Goal: Task Accomplishment & Management: Complete application form

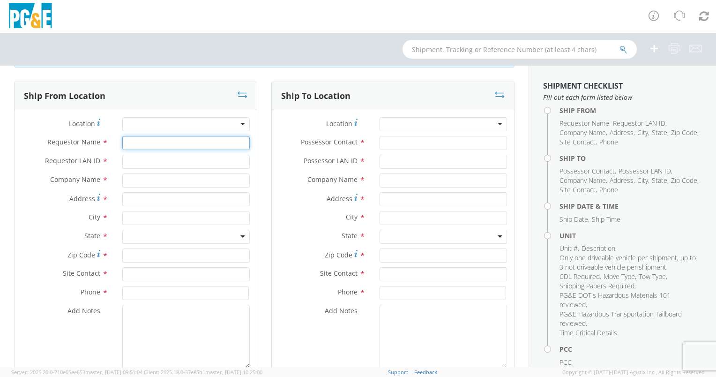
click at [133, 149] on input "Requestor Name *" at bounding box center [185, 143] width 127 height 14
type input "[PERSON_NAME]"
type input "KPL4"
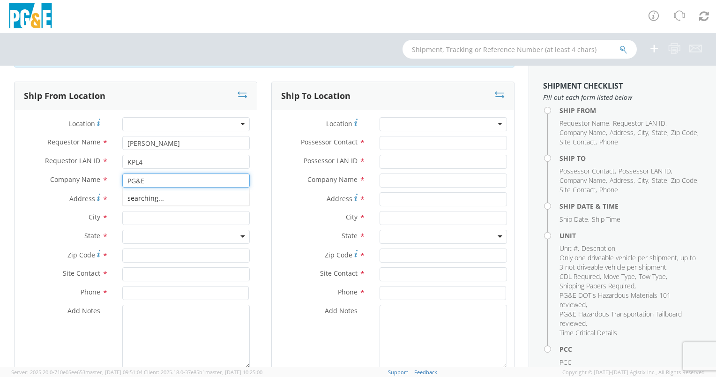
type input "PG&E"
type input "[STREET_ADDRESS]"
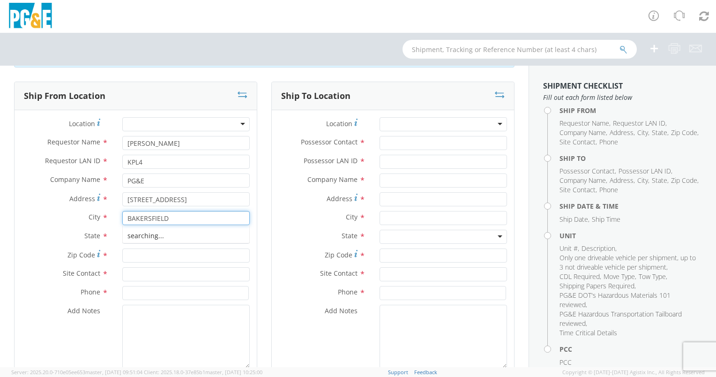
type input "BAKERSFIELD"
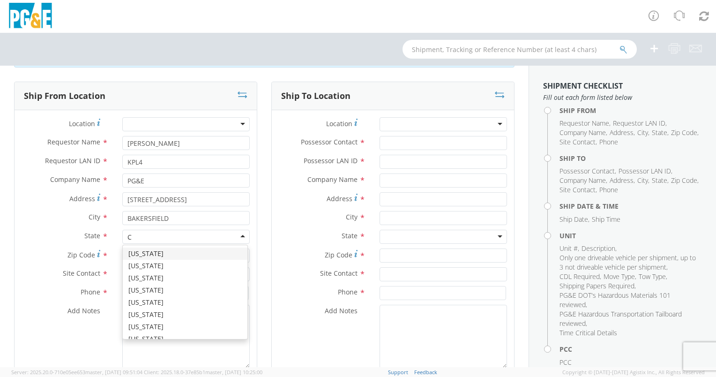
type input "CA"
click at [177, 238] on div "[US_STATE]" at bounding box center [185, 236] width 127 height 14
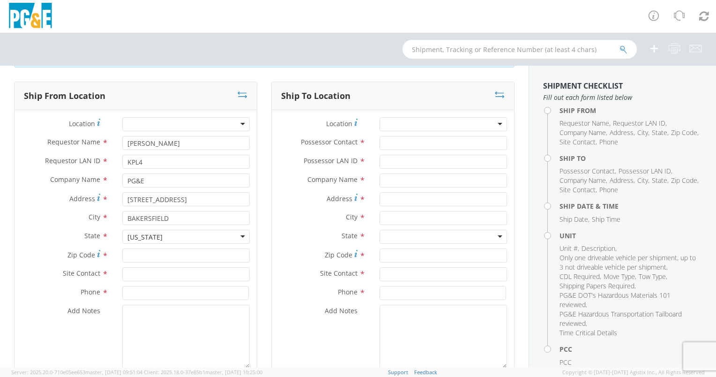
click at [176, 230] on div "[US_STATE]" at bounding box center [185, 236] width 127 height 14
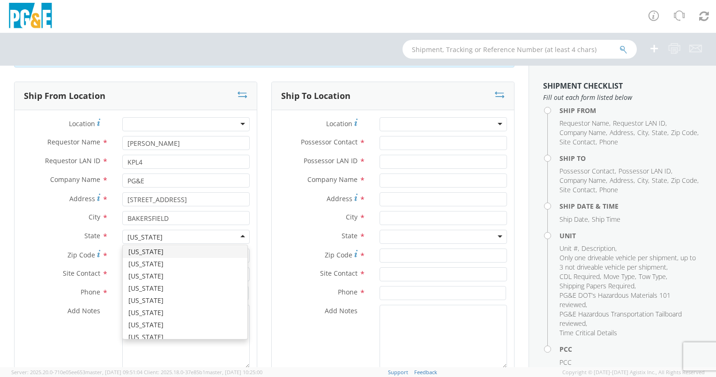
drag, startPoint x: 172, startPoint y: 235, endPoint x: 93, endPoint y: 225, distance: 79.7
click at [93, 225] on div "Location * (OBSOLETE) [PERSON_NAME] SC - GC TRAILER (OBSOLETE) [GEOGRAPHIC_DATA…" at bounding box center [136, 245] width 242 height 256
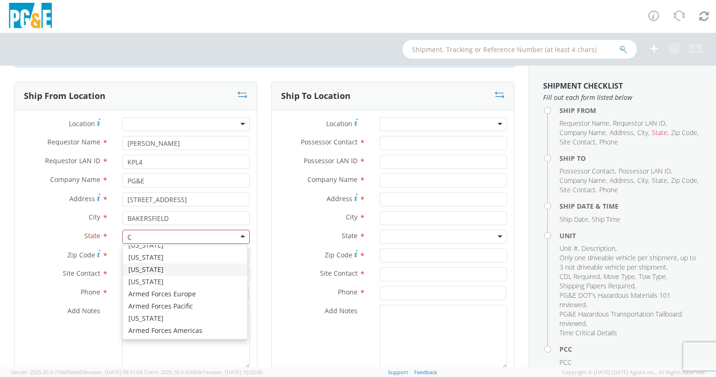
scroll to position [94, 0]
type input "CA"
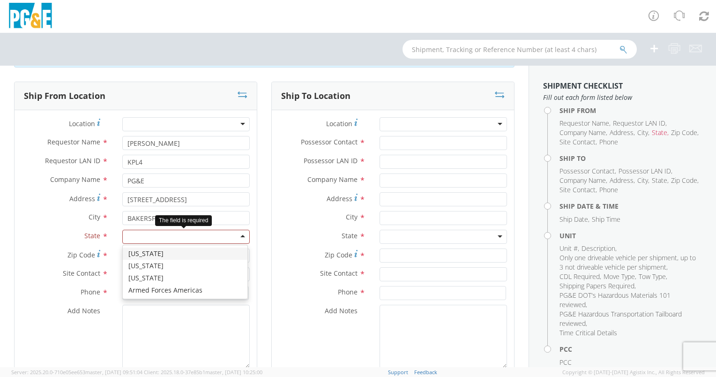
scroll to position [0, 0]
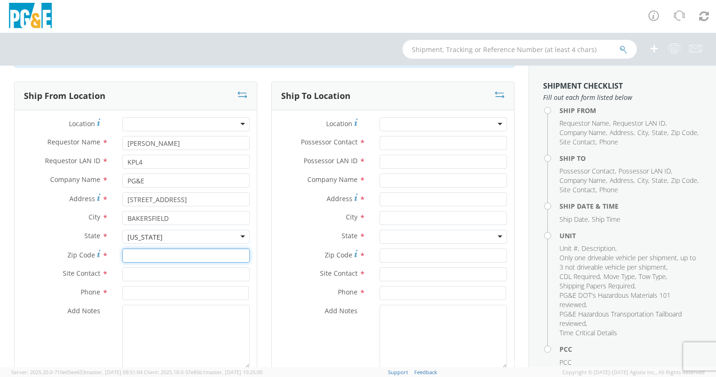
click at [145, 254] on input "Zip Code *" at bounding box center [185, 255] width 127 height 14
type input "93313"
click at [148, 273] on input "text" at bounding box center [185, 274] width 127 height 14
type input "[PERSON_NAME]"
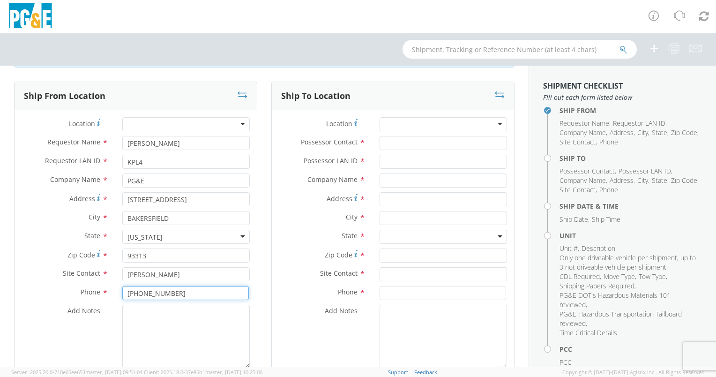
type input "[PHONE_NUMBER]"
type textarea "REQ"
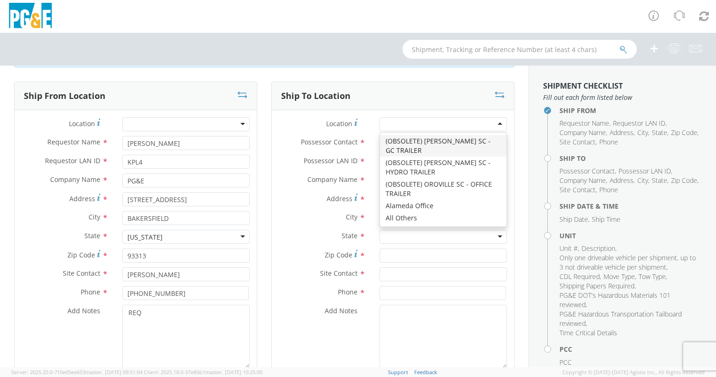
type input "U"
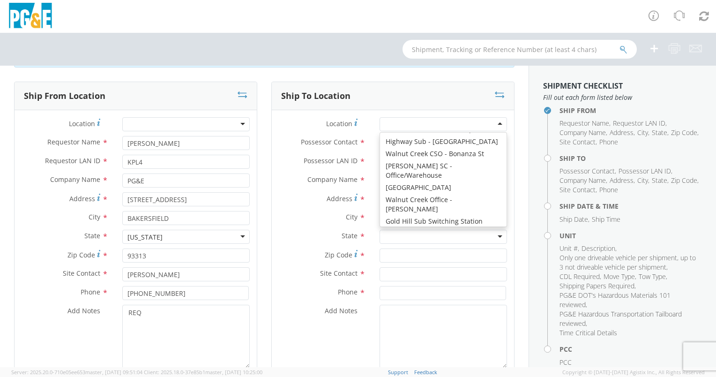
scroll to position [2, 0]
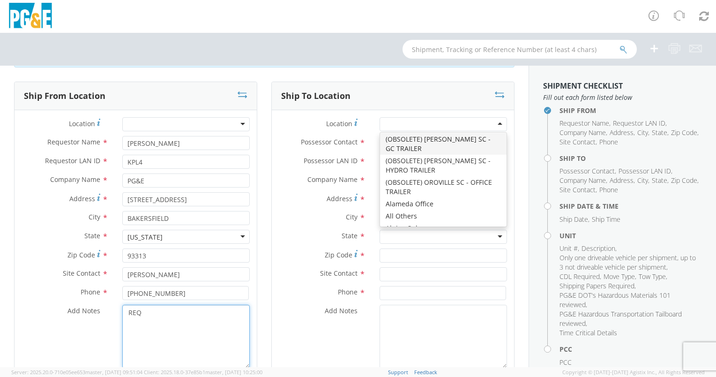
click at [148, 314] on textarea "REQ" at bounding box center [185, 336] width 127 height 64
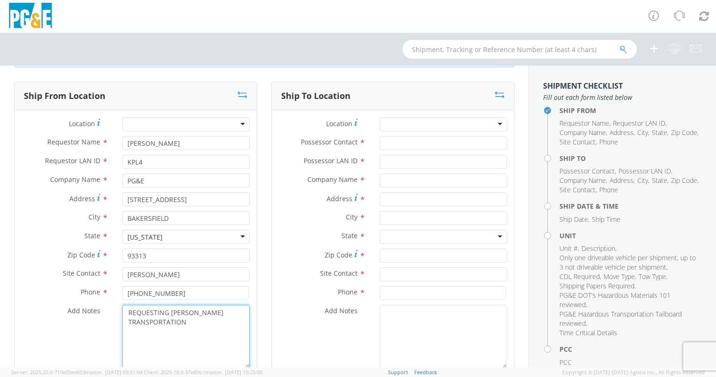
drag, startPoint x: 191, startPoint y: 328, endPoint x: 128, endPoint y: 313, distance: 64.4
click at [93, 311] on div "Add Notes * REQUESTING [PERSON_NAME] TRANSPORTATION" at bounding box center [136, 336] width 242 height 64
type textarea "REQUESTING [PERSON_NAME] TRANSPORTATION"
click at [389, 321] on textarea "Add Notes *" at bounding box center [442, 336] width 127 height 64
paste textarea "REQUESTING [PERSON_NAME] TRANSPORTATION"
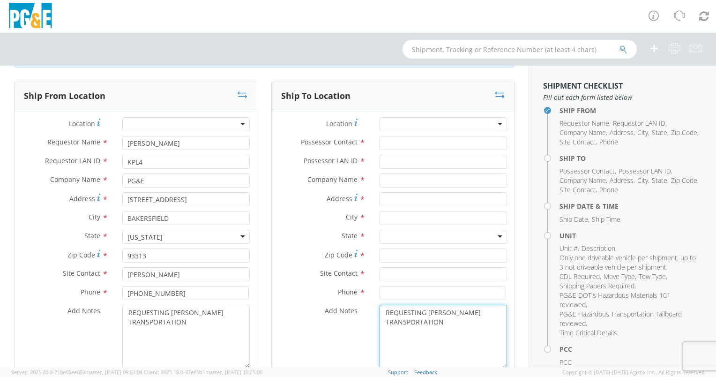
type textarea "REQUESTING [PERSON_NAME] TRANSPORTATION"
click at [397, 141] on input "Possessor Contact *" at bounding box center [442, 143] width 127 height 14
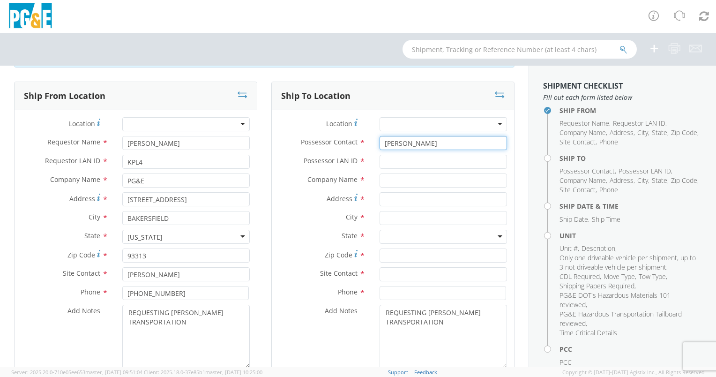
type input "[PERSON_NAME]"
type input "AJMV"
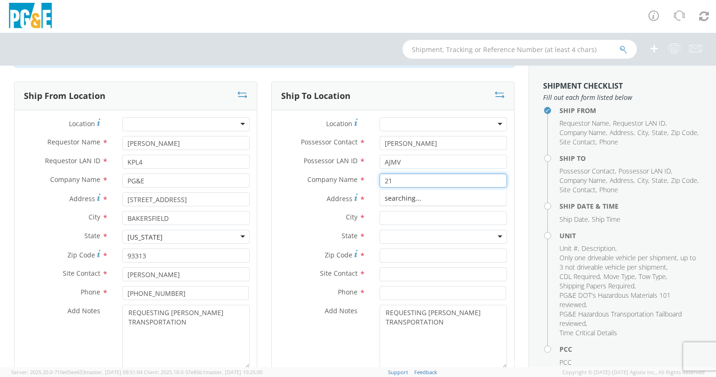
type input "2"
type input "PG&E"
type input "[STREET_ADDRESS]"
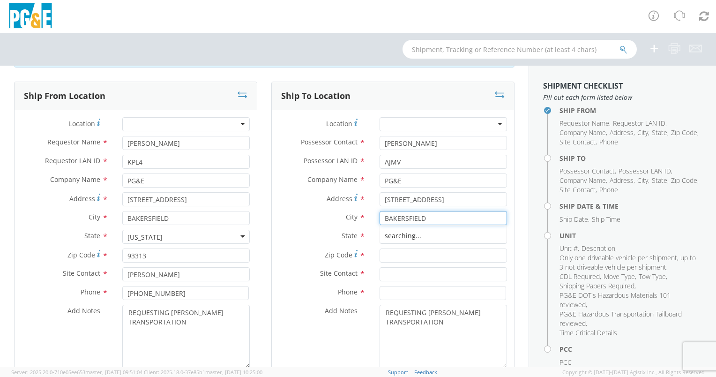
type input "BAKERSFIELD"
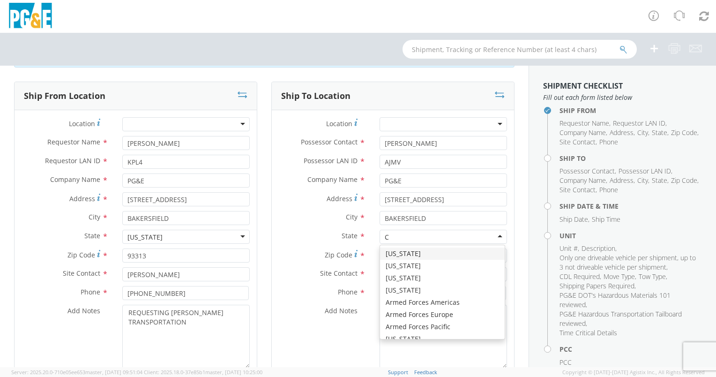
type input "CA"
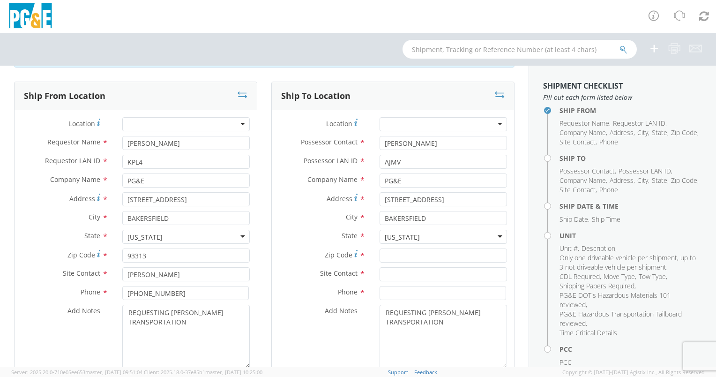
scroll to position [0, 0]
click at [404, 252] on input "Zip Code *" at bounding box center [442, 255] width 127 height 14
type input "93308"
click at [396, 276] on input "text" at bounding box center [442, 274] width 127 height 14
type input "[PERSON_NAME]"
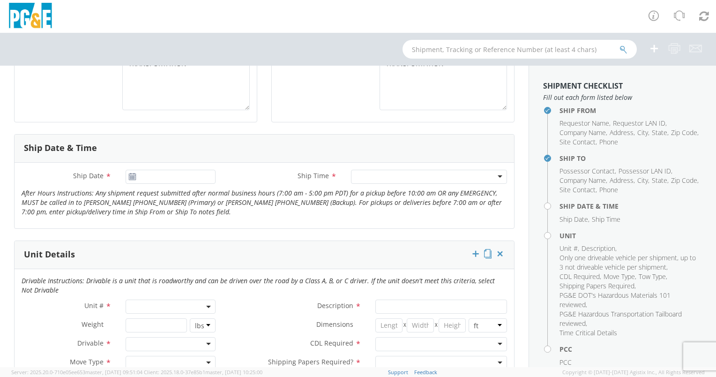
scroll to position [328, 0]
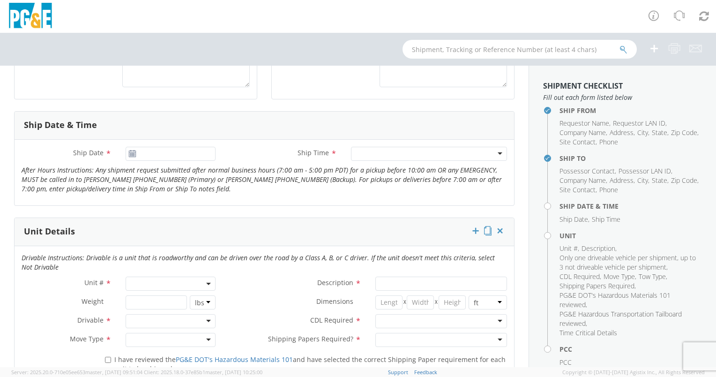
type input "[PHONE_NUMBER]"
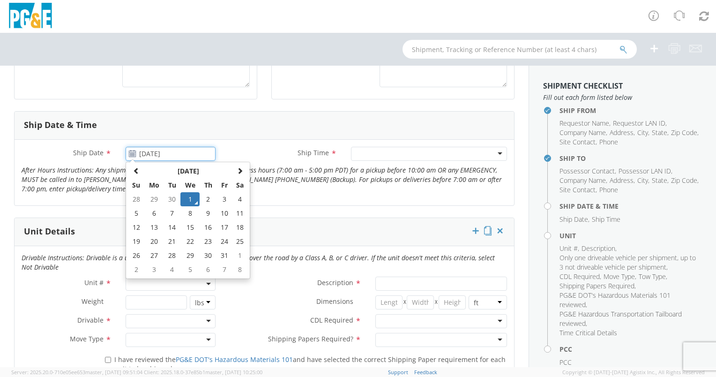
click at [155, 155] on input "[DATE]" at bounding box center [171, 154] width 90 height 14
click at [187, 199] on td "1" at bounding box center [190, 199] width 20 height 14
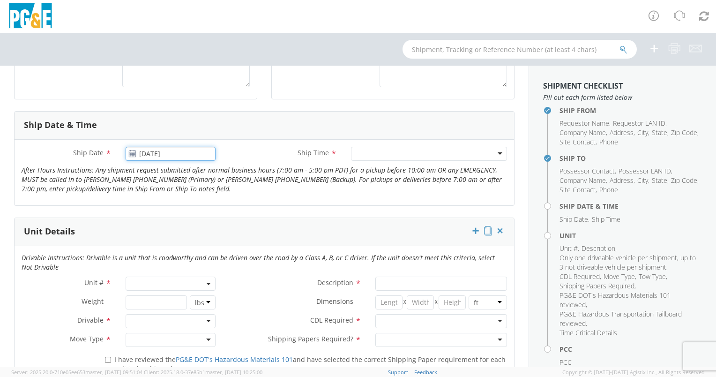
click at [170, 149] on input "[DATE]" at bounding box center [171, 154] width 90 height 14
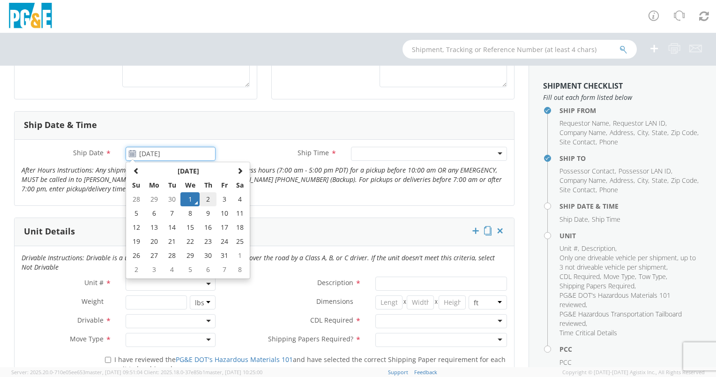
click at [207, 198] on td "2" at bounding box center [208, 199] width 16 height 14
type input "[DATE]"
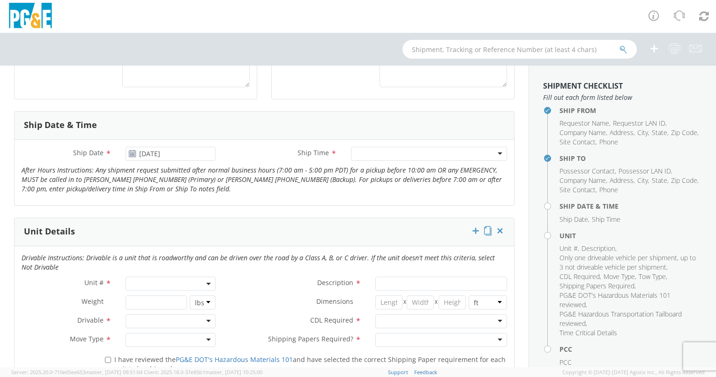
click at [414, 155] on div at bounding box center [429, 154] width 156 height 14
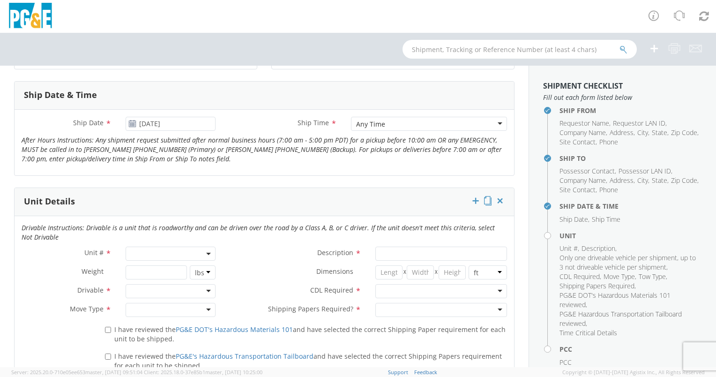
scroll to position [375, 0]
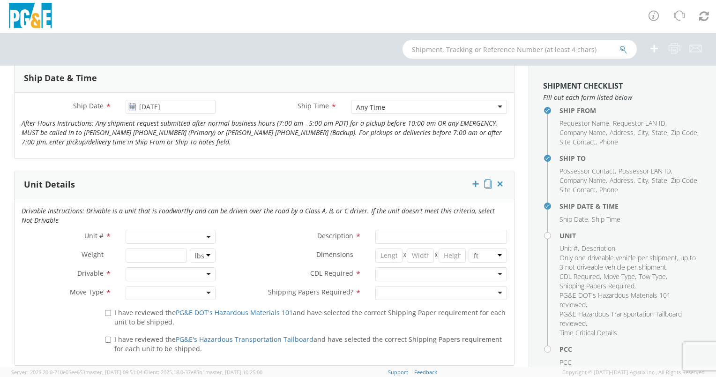
click at [141, 236] on span at bounding box center [171, 236] width 90 height 14
click at [141, 248] on input "search" at bounding box center [170, 252] width 84 height 14
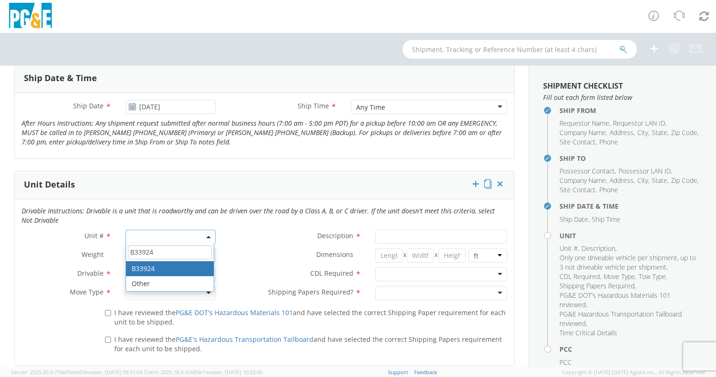
type input "B33924"
type input "EXCAVATOR; BACKHOE: 45001 >"
type input "0"
select select "B33924"
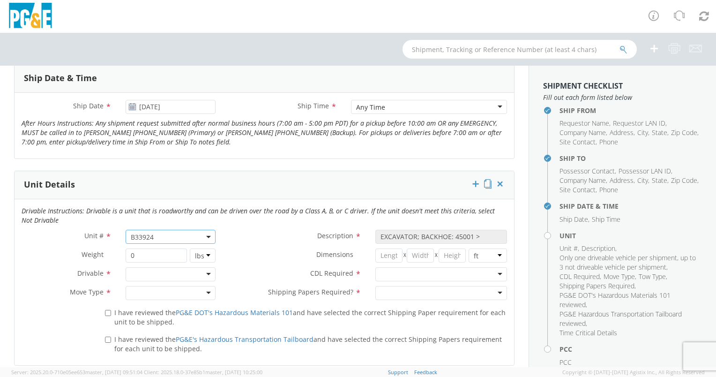
click at [157, 271] on div at bounding box center [171, 274] width 90 height 14
click at [148, 289] on div at bounding box center [171, 293] width 90 height 14
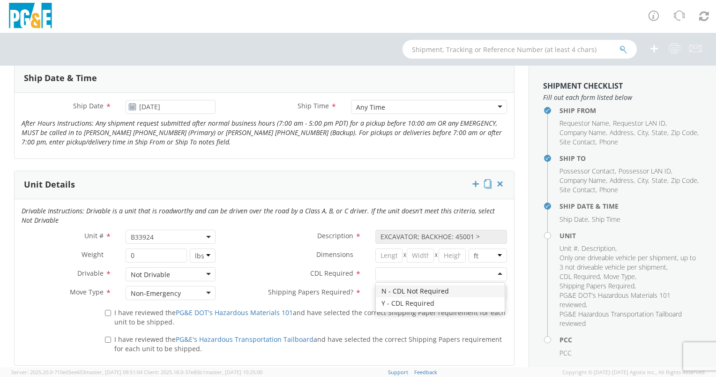
click at [389, 270] on div at bounding box center [441, 274] width 132 height 14
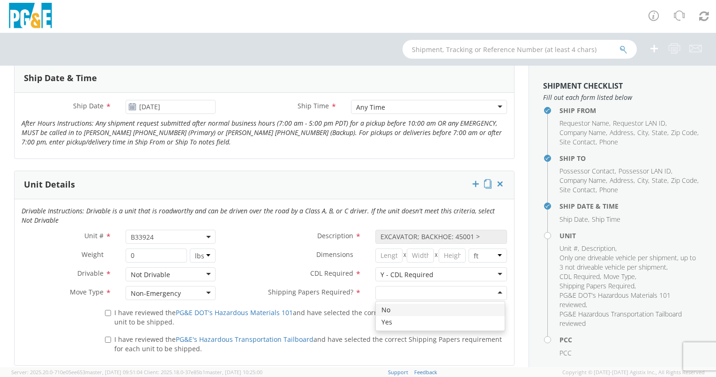
click at [388, 294] on div at bounding box center [441, 293] width 132 height 14
click at [107, 313] on input "I have reviewed the PG&E DOT's Hazardous Materials 101 and have selected the co…" at bounding box center [108, 313] width 6 height 6
checkbox input "true"
click at [105, 337] on input "I have reviewed the PG&E's Hazardous Transportation Tailboard and have selected…" at bounding box center [108, 339] width 6 height 6
checkbox input "true"
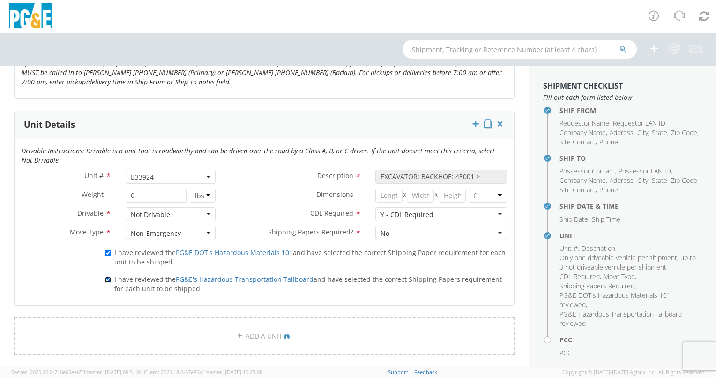
scroll to position [562, 0]
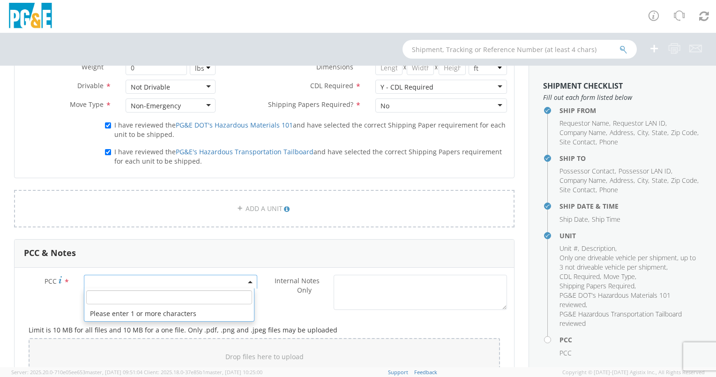
click at [94, 281] on span at bounding box center [170, 281] width 173 height 14
click at [97, 292] on input "number" at bounding box center [169, 297] width 166 height 14
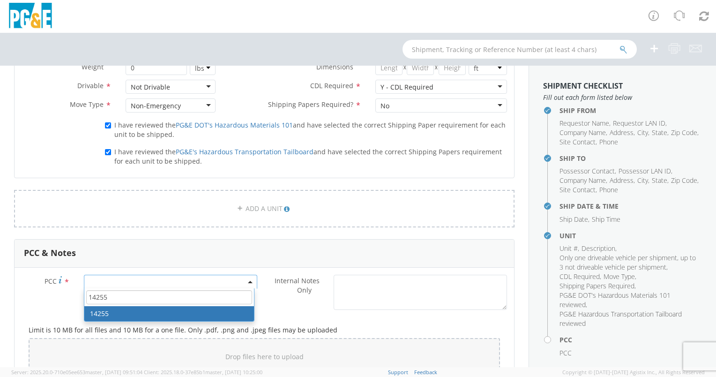
type input "14255"
select select "14255"
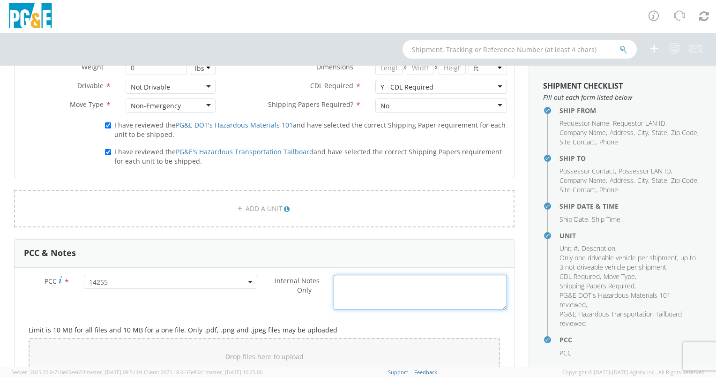
click at [369, 292] on textarea "Internal Notes Only *" at bounding box center [419, 291] width 173 height 35
paste textarea "REQUESTING [PERSON_NAME] TRANSPORTATION"
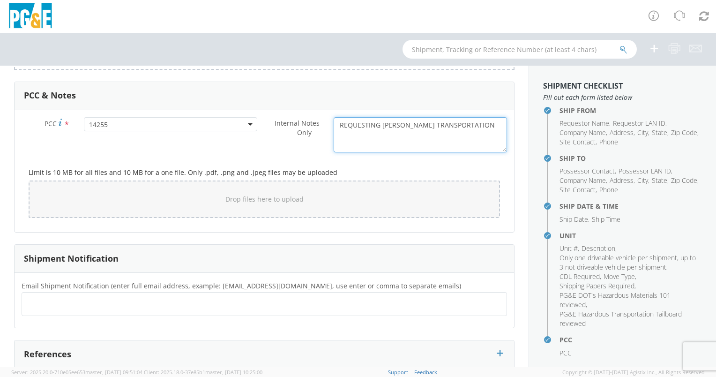
scroll to position [749, 0]
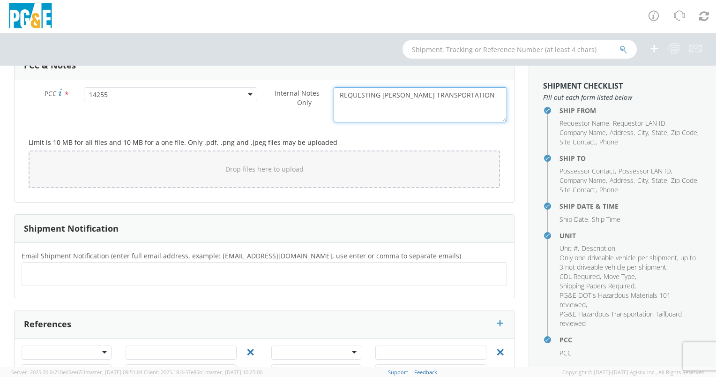
type textarea "REQUESTING [PERSON_NAME] TRANSPORTATION"
click at [54, 272] on ul at bounding box center [264, 273] width 477 height 15
type input "[EMAIL_ADDRESS][DOMAIN_NAME]"
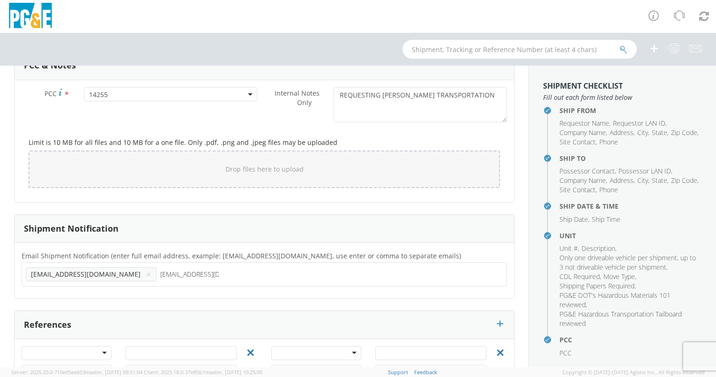
type input "[EMAIL_ADDRESS][DOMAIN_NAME]"
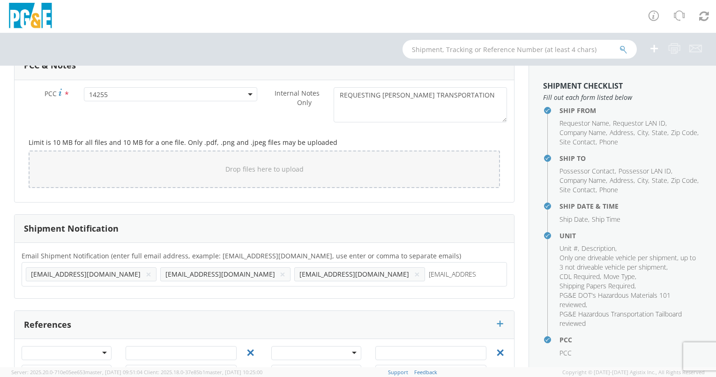
type input "[EMAIL_ADDRESS][DOMAIN_NAME]"
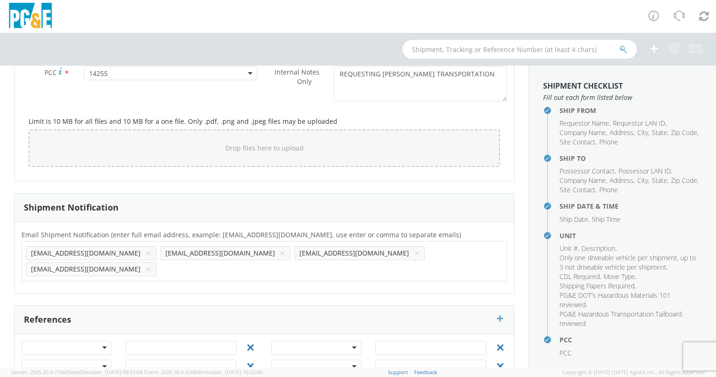
scroll to position [782, 0]
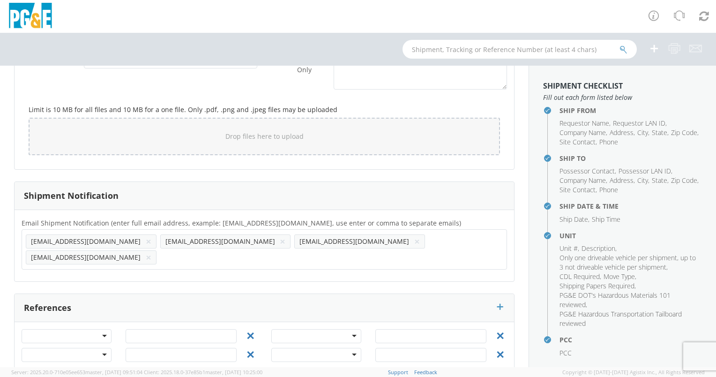
click at [67, 329] on div "Job Number Order Number Project Work Order" at bounding box center [67, 338] width 104 height 19
click at [73, 329] on div at bounding box center [67, 336] width 90 height 14
click at [162, 329] on input "text" at bounding box center [181, 336] width 111 height 14
type input "74051442"
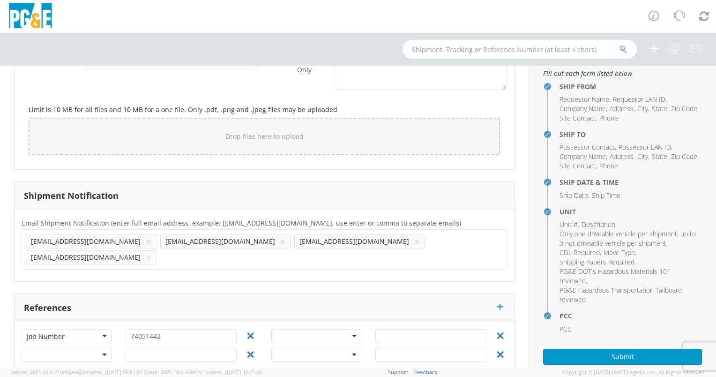
scroll to position [70, 0]
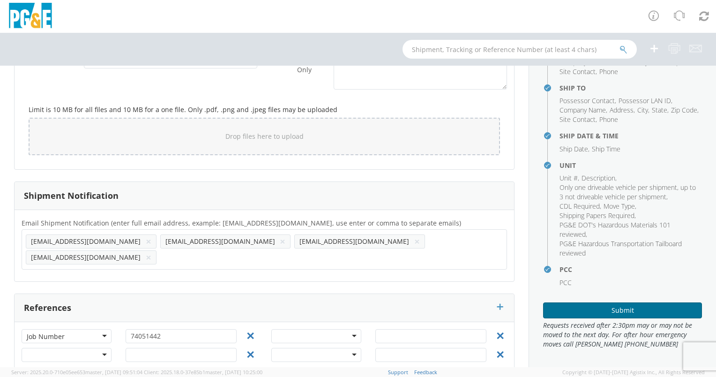
click at [611, 310] on button "Submit" at bounding box center [622, 310] width 159 height 16
